Goal: Register for event/course

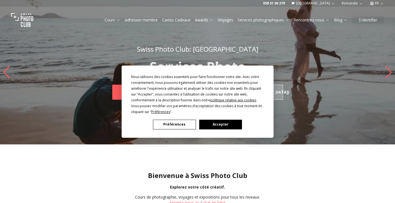
click at [217, 125] on button "Accepter" at bounding box center [220, 125] width 43 height 10
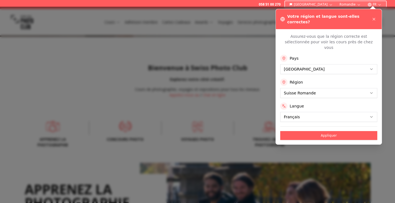
scroll to position [108, 0]
click at [315, 131] on button "Appliquer" at bounding box center [329, 135] width 97 height 9
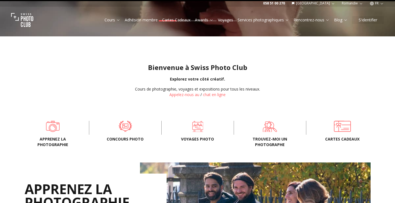
scroll to position [0, 0]
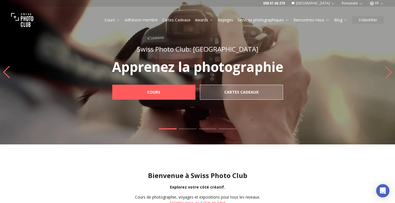
click at [110, 16] on div "Cours Adhésion membre Cartes Cadeaux Awards Voyages Services photographiques Re…" at bounding box center [197, 20] width 395 height 27
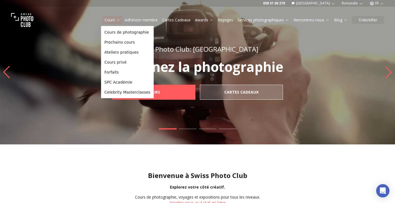
click at [110, 17] on button "Cours" at bounding box center [112, 20] width 20 height 8
click at [113, 49] on link "Ateliers pratiques" at bounding box center [127, 52] width 51 height 10
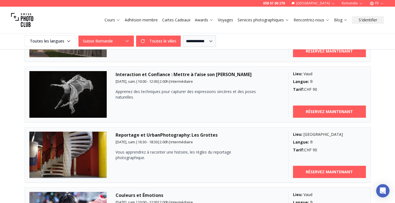
scroll to position [312, 0]
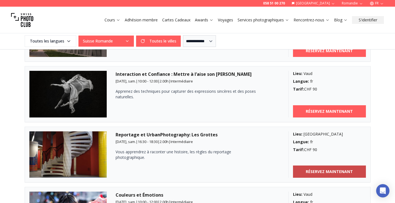
click at [313, 170] on b "RÉSERVEZ MAINTENANT" at bounding box center [329, 172] width 47 height 6
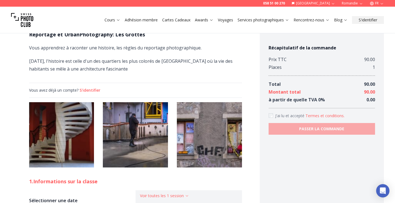
scroll to position [165, 0]
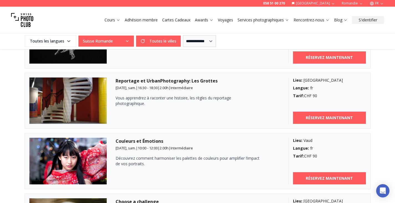
scroll to position [390, 0]
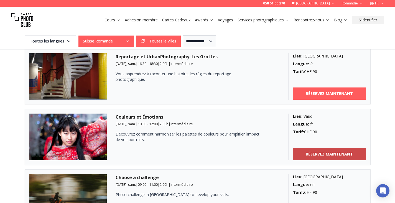
click at [306, 155] on link "RÉSERVEZ MAINTENANT" at bounding box center [329, 154] width 73 height 12
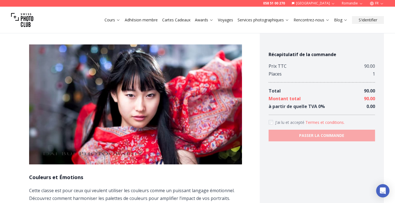
scroll to position [5, 0]
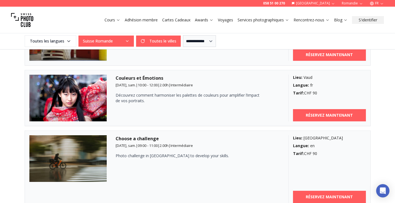
scroll to position [429, 0]
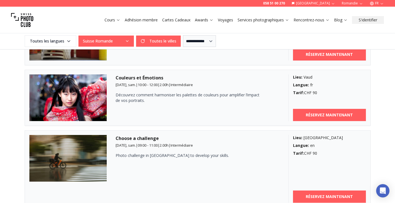
click at [77, 148] on img at bounding box center [68, 158] width 78 height 47
click at [316, 193] on link "RÉSERVEZ MAINTENANT" at bounding box center [329, 196] width 73 height 12
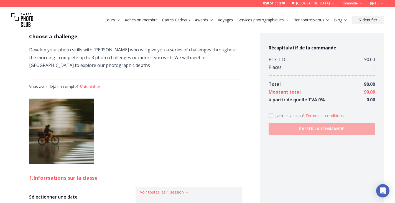
scroll to position [163, 0]
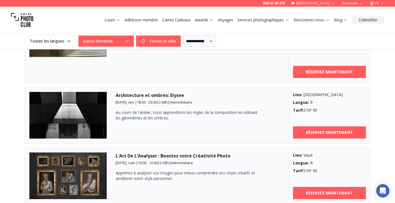
scroll to position [556, 0]
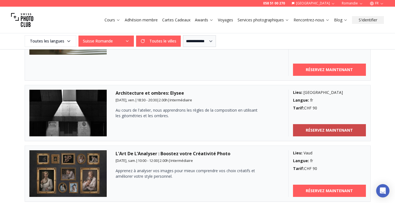
click at [306, 128] on link "RÉSERVEZ MAINTENANT" at bounding box center [329, 130] width 73 height 12
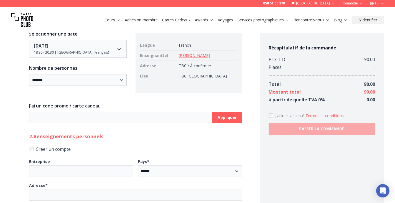
scroll to position [394, 0]
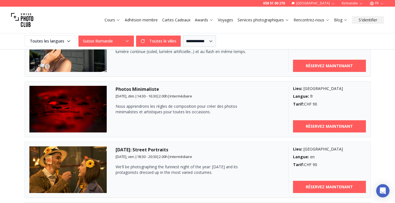
scroll to position [741, 0]
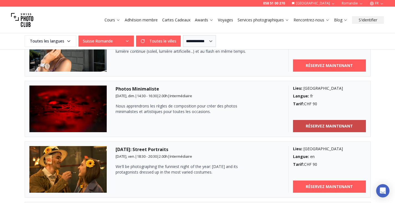
click at [308, 121] on link "RÉSERVEZ MAINTENANT" at bounding box center [329, 126] width 73 height 12
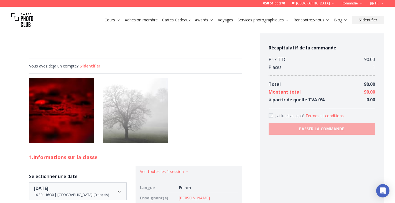
scroll to position [166, 0]
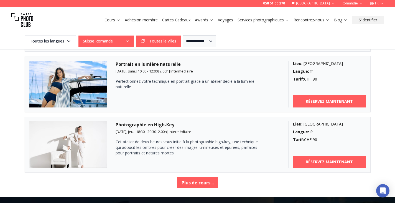
scroll to position [952, 0]
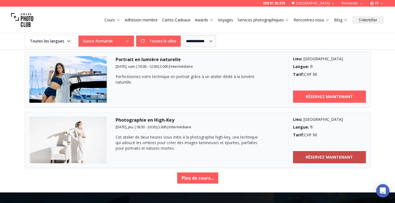
click at [303, 157] on link "RÉSERVEZ MAINTENANT" at bounding box center [329, 157] width 73 height 12
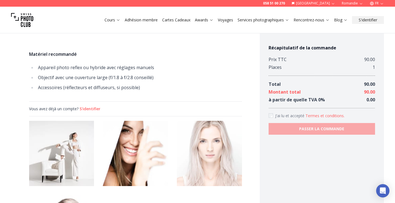
scroll to position [370, 0]
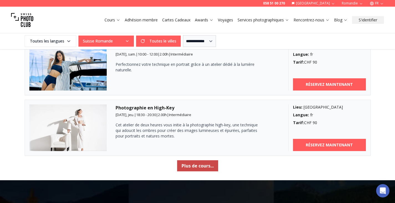
click at [185, 165] on button "Plus de cours..." at bounding box center [197, 165] width 41 height 11
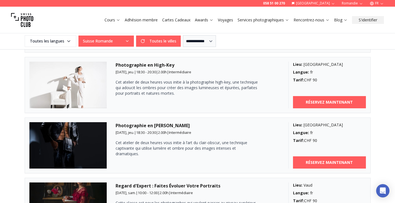
scroll to position [1007, 0]
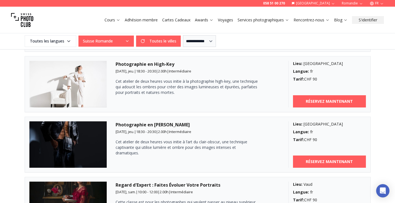
click at [76, 137] on img at bounding box center [68, 144] width 78 height 47
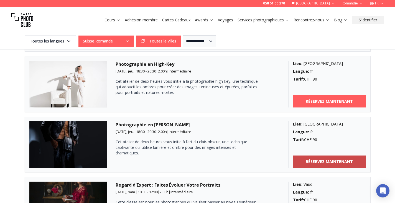
click at [323, 161] on b "RÉSERVEZ MAINTENANT" at bounding box center [329, 162] width 47 height 6
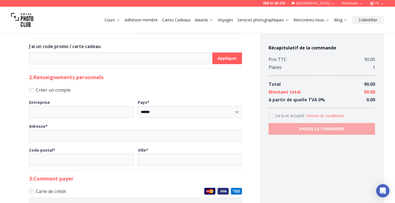
scroll to position [705, 0]
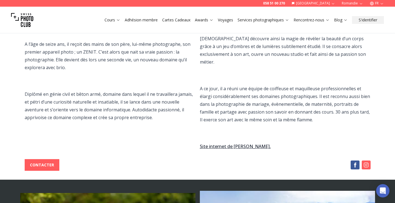
scroll to position [168, 0]
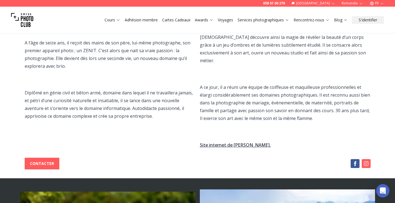
click at [213, 142] on link "Site internet de [PERSON_NAME]." at bounding box center [235, 145] width 71 height 6
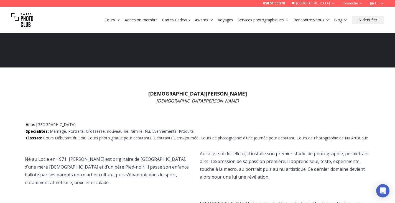
scroll to position [0, 0]
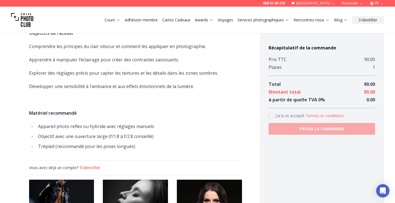
scroll to position [328, 0]
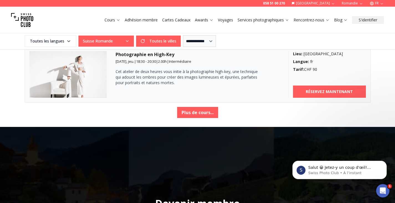
scroll to position [1017, 0]
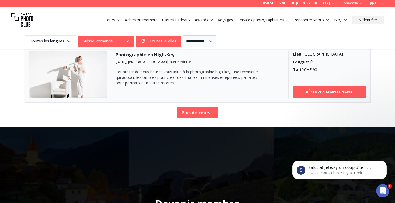
click at [198, 109] on button "Plus de cours..." at bounding box center [197, 112] width 41 height 11
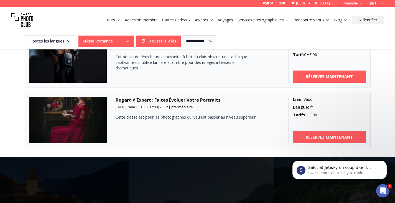
scroll to position [1093, 0]
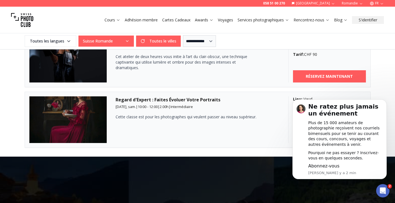
click at [259, 137] on div "Regard d'Expert : Faites Évoluer Votre Portraits [DATE], sam. | 10:00 - 12:00 |…" at bounding box center [198, 119] width 164 height 47
click at [386, 102] on icon "Dismiss notification" at bounding box center [385, 100] width 3 height 3
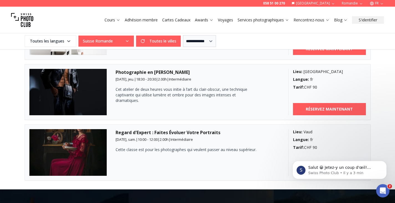
scroll to position [1059, 0]
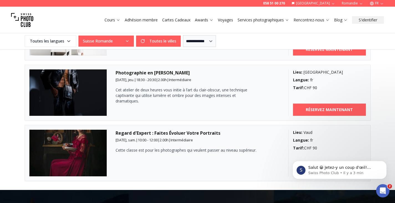
click at [156, 106] on div "Photographie en [PERSON_NAME] [DATE], jeu. | 18:30 - 20:30 | 2.00 h | Intermédi…" at bounding box center [198, 92] width 164 height 47
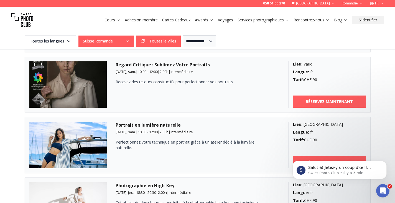
scroll to position [888, 0]
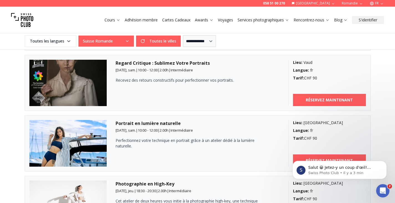
click at [88, 139] on img at bounding box center [68, 143] width 78 height 47
click at [297, 156] on body "S Salut 😀 [PERSON_NAME]-y un coup d'œil! contactez-nous pour plus d'information…" at bounding box center [340, 168] width 107 height 34
click at [300, 158] on body "S Salut 😀 [PERSON_NAME]-y un coup d'œil! contactez-nous pour plus d'information…" at bounding box center [340, 168] width 107 height 34
click at [328, 157] on body "S Salut 😀 [PERSON_NAME]-y un coup d'œil! contactez-nous pour plus d'information…" at bounding box center [340, 168] width 107 height 34
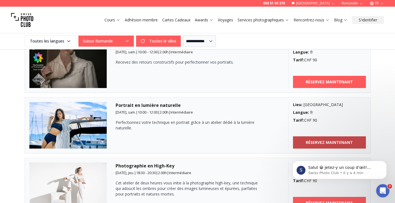
click at [329, 141] on b "RÉSERVEZ MAINTENANT" at bounding box center [329, 143] width 47 height 6
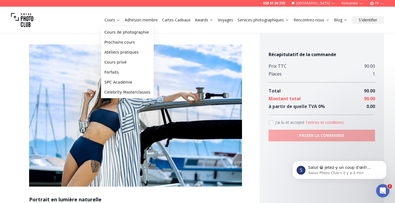
click at [108, 23] on button "Cours" at bounding box center [112, 20] width 20 height 8
click at [113, 32] on link "Cours de photographie" at bounding box center [127, 32] width 51 height 10
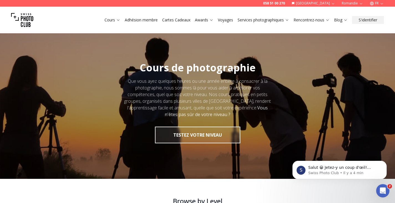
scroll to position [1, 0]
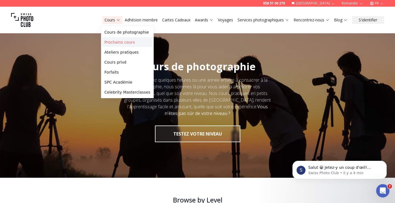
click at [110, 42] on link "Prochains cours" at bounding box center [127, 42] width 51 height 10
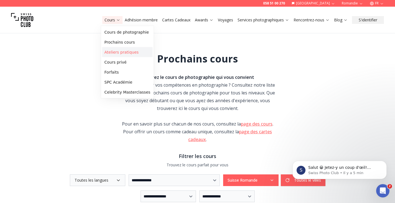
click at [108, 51] on link "Ateliers pratiques" at bounding box center [127, 52] width 51 height 10
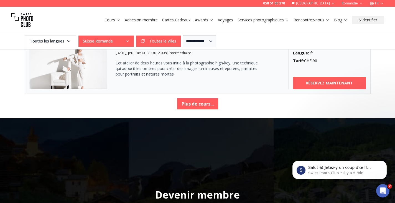
scroll to position [1025, 0]
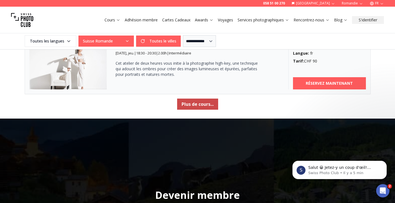
click at [187, 103] on button "Plus de cours..." at bounding box center [197, 104] width 41 height 11
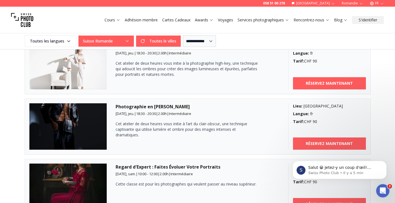
scroll to position [1041, 0]
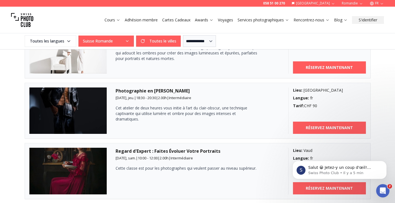
click at [85, 116] on img at bounding box center [68, 110] width 78 height 47
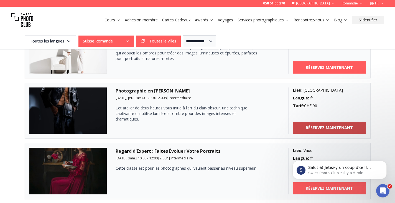
click at [300, 123] on link "RÉSERVEZ MAINTENANT" at bounding box center [329, 128] width 73 height 12
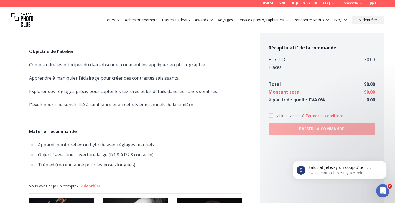
scroll to position [298, 0]
drag, startPoint x: 103, startPoint y: 77, endPoint x: 28, endPoint y: 75, distance: 74.9
click at [28, 75] on div "Photographie en [PERSON_NAME] Cet atelier de deux heures est conçu pour vous pl…" at bounding box center [135, 200] width 249 height 942
copy h1 "Photographie en [PERSON_NAME]"
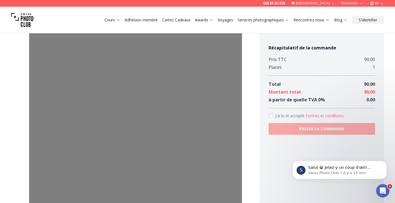
scroll to position [0, 0]
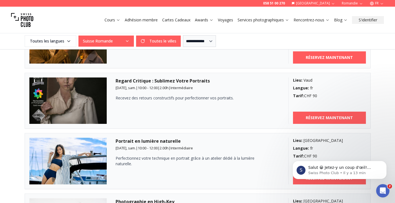
scroll to position [981, 0]
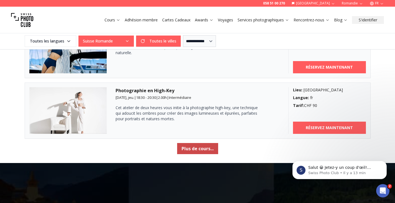
click at [193, 150] on button "Plus de cours..." at bounding box center [197, 148] width 41 height 11
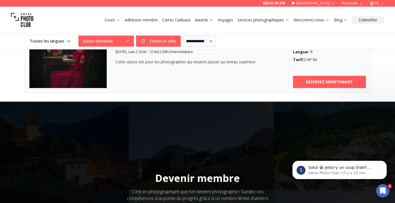
scroll to position [1037, 0]
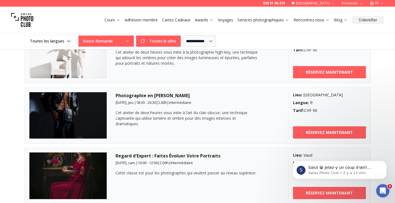
click at [98, 110] on img at bounding box center [68, 115] width 78 height 47
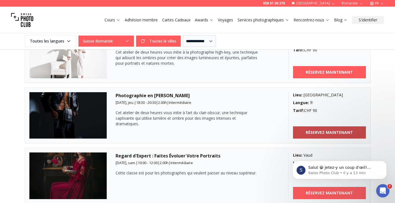
click at [307, 131] on b "RÉSERVEZ MAINTENANT" at bounding box center [329, 133] width 47 height 6
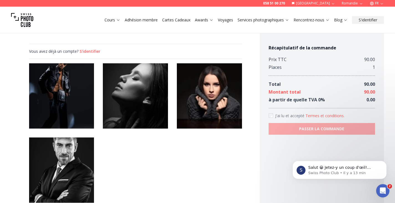
scroll to position [527, 0]
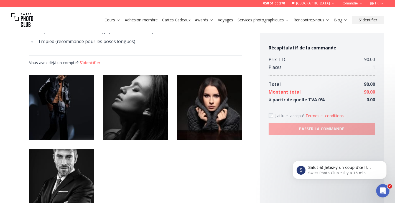
click at [196, 111] on img at bounding box center [209, 107] width 65 height 65
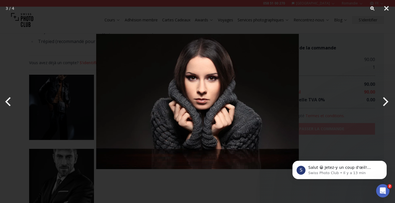
click at [387, 7] on button "Close" at bounding box center [387, 8] width 14 height 17
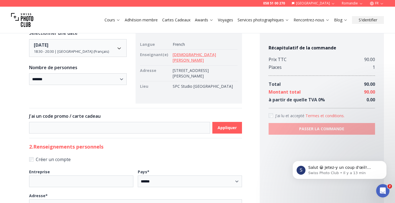
scroll to position [749, 0]
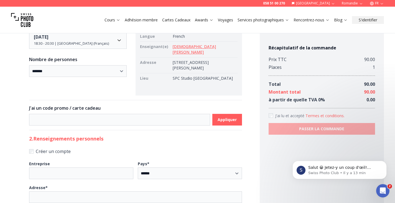
drag, startPoint x: 198, startPoint y: 62, endPoint x: 171, endPoint y: 56, distance: 27.5
click at [171, 57] on td "[STREET_ADDRESS][PERSON_NAME]" at bounding box center [204, 65] width 67 height 16
copy td "[STREET_ADDRESS][PERSON_NAME]"
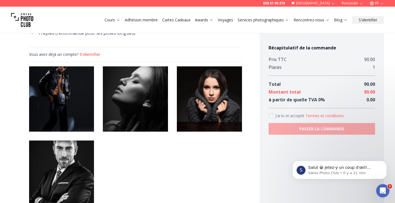
scroll to position [555, 0]
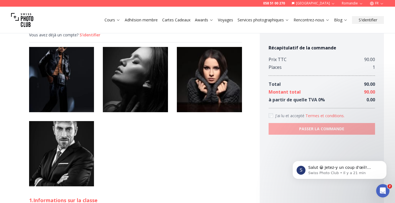
click at [82, 150] on img at bounding box center [61, 153] width 65 height 65
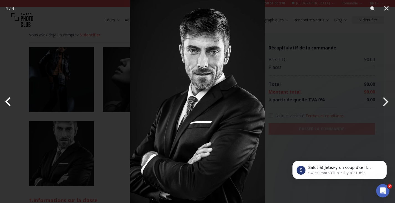
click at [62, 90] on div at bounding box center [197, 101] width 395 height 203
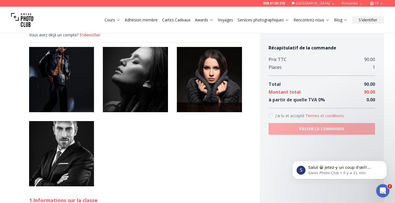
click at [201, 82] on img at bounding box center [209, 79] width 65 height 65
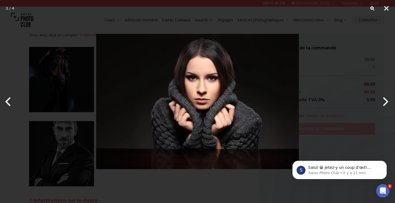
click at [386, 10] on button "Close" at bounding box center [387, 8] width 14 height 17
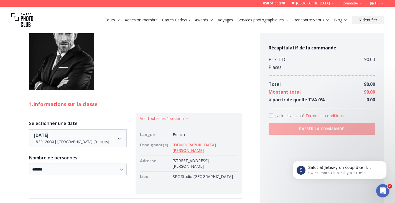
scroll to position [694, 0]
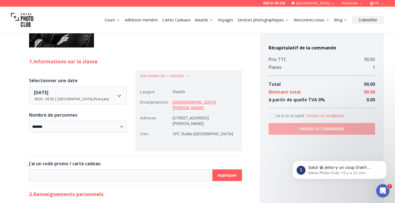
click at [159, 64] on h2 "1. Informations sur la classe" at bounding box center [135, 61] width 213 height 8
click at [180, 75] on button "Voir toutes les 1 session" at bounding box center [164, 76] width 49 height 6
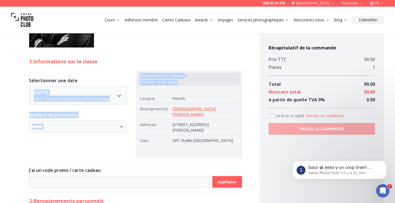
drag, startPoint x: 186, startPoint y: 82, endPoint x: 129, endPoint y: 80, distance: 56.4
click at [129, 80] on div "**********" at bounding box center [135, 113] width 213 height 87
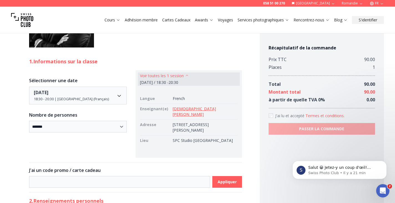
click at [143, 63] on h2 "1. Informations sur la classe" at bounding box center [135, 61] width 213 height 8
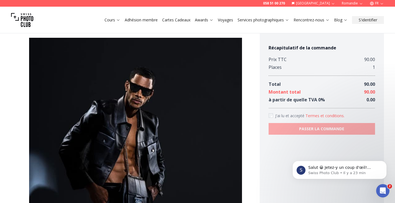
scroll to position [0, 0]
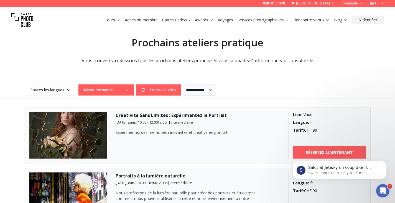
scroll to position [139, 0]
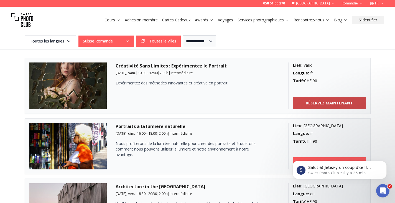
click at [316, 103] on b "RÉSERVEZ MAINTENANT" at bounding box center [329, 103] width 47 height 6
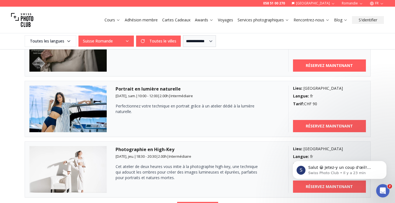
scroll to position [944, 0]
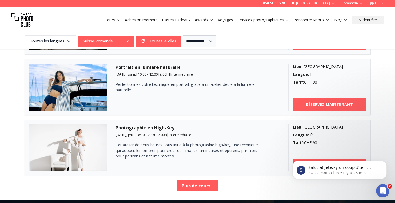
click at [165, 153] on p "Cet atelier de deux heures vous initie à la photographie high-key, une techniqu…" at bounding box center [188, 150] width 144 height 17
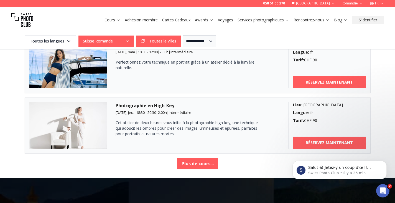
scroll to position [972, 0]
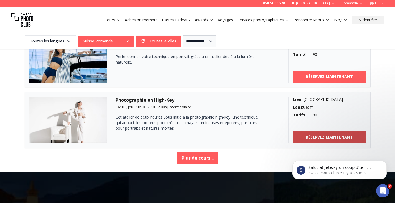
click at [326, 135] on b "RÉSERVEZ MAINTENANT" at bounding box center [329, 137] width 47 height 6
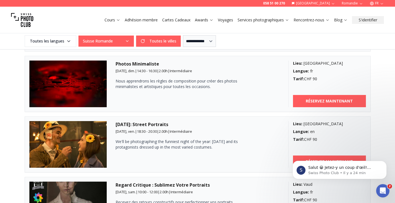
scroll to position [794, 0]
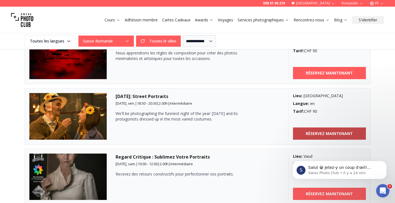
click at [338, 134] on b "RÉSERVEZ MAINTENANT" at bounding box center [329, 134] width 47 height 6
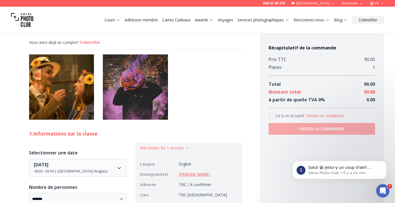
scroll to position [250, 0]
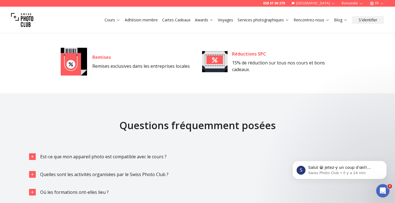
scroll to position [1653, 0]
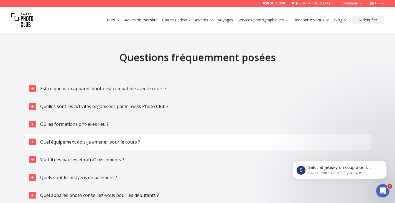
click at [32, 143] on icon "button" at bounding box center [32, 142] width 4 height 4
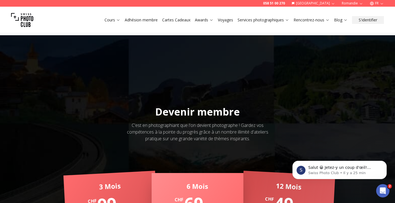
scroll to position [987, 0]
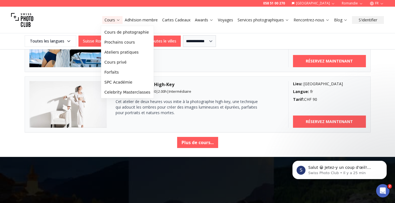
click at [117, 21] on icon at bounding box center [118, 20] width 4 height 4
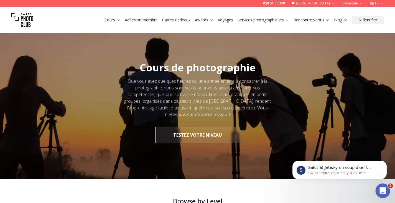
click at [383, 186] on icon "Ouvrir le Messenger Intercom" at bounding box center [382, 189] width 9 height 9
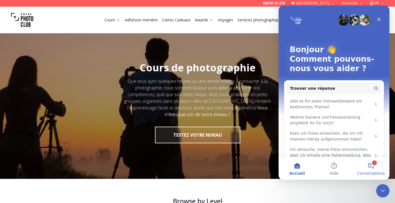
click at [375, 167] on button "2 Conversations" at bounding box center [371, 168] width 37 height 22
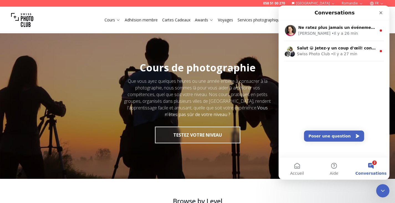
click at [174, 27] on div "Cours Adhésion membre Cartes Cadeaux Awards Voyages Services photographiques Re…" at bounding box center [197, 20] width 395 height 27
click at [110, 20] on link "Cours" at bounding box center [113, 20] width 16 height 6
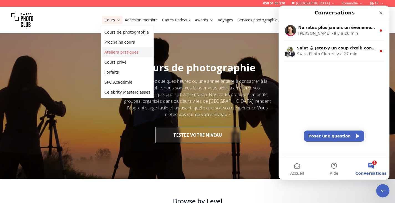
click at [117, 51] on link "Ateliers pratiques" at bounding box center [127, 52] width 51 height 10
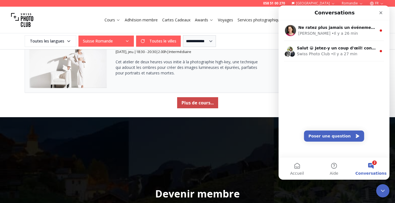
click at [188, 101] on button "Plus de cours..." at bounding box center [197, 102] width 41 height 11
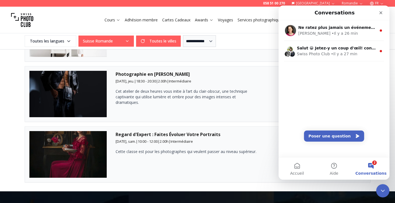
scroll to position [1082, 0]
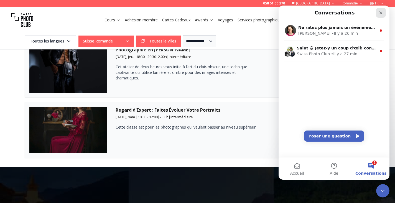
click at [383, 14] on icon "Fermer" at bounding box center [381, 13] width 4 height 4
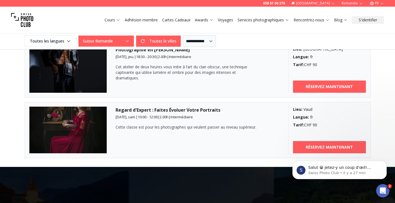
scroll to position [0, 0]
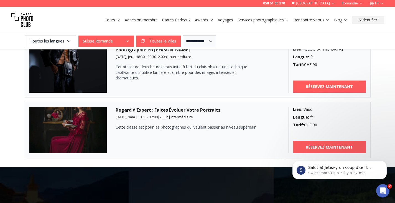
click html "S Salut 😀 [PERSON_NAME]-y un coup d'œil! contactez-nous pour plus d'information…"
click at [318, 146] on b "RÉSERVEZ MAINTENANT" at bounding box center [329, 147] width 47 height 6
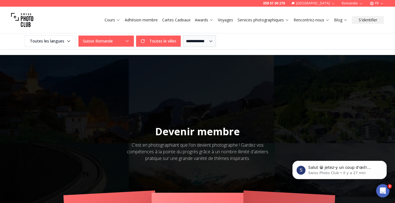
scroll to position [978, 0]
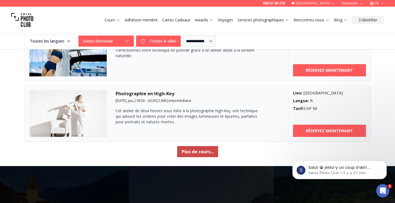
click at [188, 152] on button "Plus de cours..." at bounding box center [197, 151] width 41 height 11
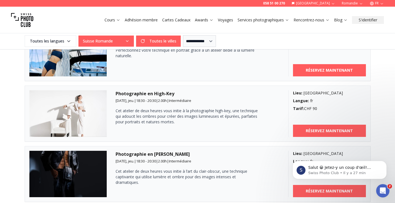
scroll to position [1061, 0]
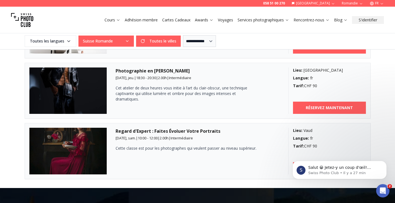
click at [84, 85] on img at bounding box center [68, 90] width 78 height 47
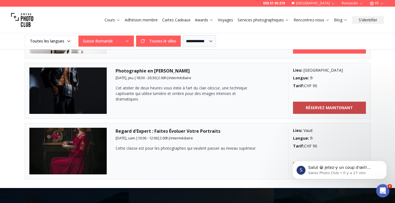
click at [313, 105] on b "RÉSERVEZ MAINTENANT" at bounding box center [329, 108] width 47 height 6
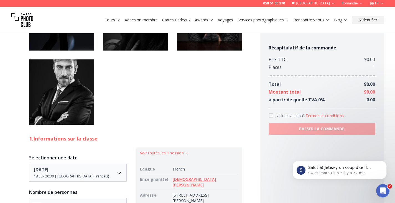
scroll to position [611, 0]
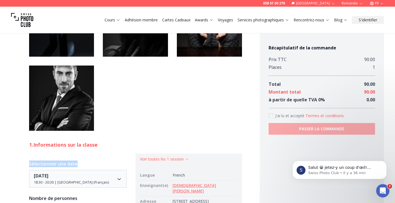
drag, startPoint x: 2, startPoint y: 156, endPoint x: 19, endPoint y: 174, distance: 24.9
click at [18, 174] on div "058 51 00 270 Suisse Romandie FR Cours Adhésion membre Cartes Cadeaux Awards Vo…" at bounding box center [197, 14] width 395 height 1197
